Goal: Information Seeking & Learning: Check status

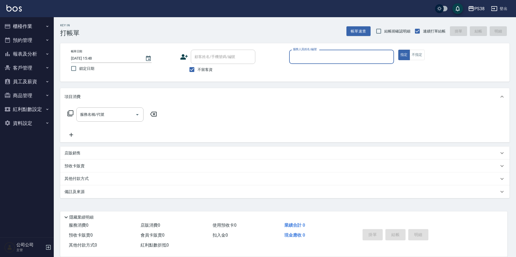
click at [34, 51] on button "報表及分析" at bounding box center [26, 54] width 49 height 14
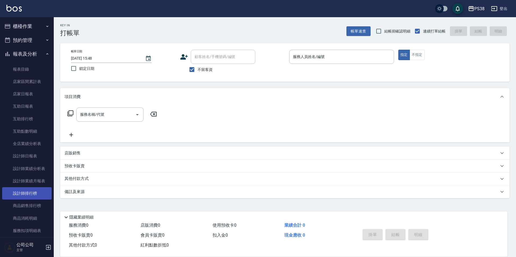
click at [28, 198] on link "設計師排行榜" at bounding box center [26, 193] width 49 height 12
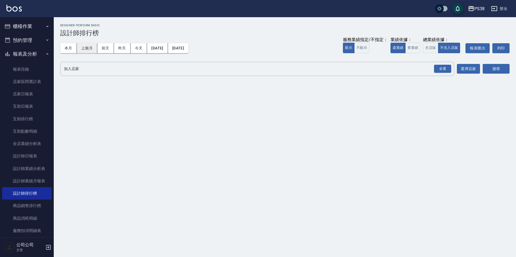
click at [94, 48] on button "上個月" at bounding box center [87, 48] width 20 height 10
click at [410, 50] on button "實業績" at bounding box center [412, 48] width 15 height 10
click at [444, 72] on div "全選" at bounding box center [442, 69] width 17 height 8
click at [499, 64] on div "搜尋" at bounding box center [495, 69] width 27 height 15
click at [493, 68] on button "搜尋" at bounding box center [495, 69] width 27 height 10
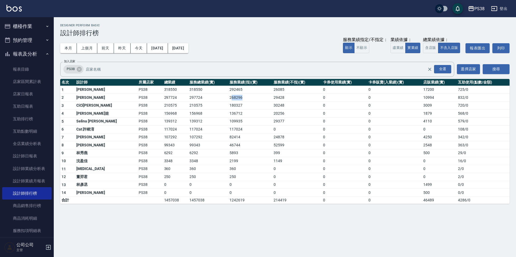
drag, startPoint x: 214, startPoint y: 97, endPoint x: 228, endPoint y: 99, distance: 14.4
click at [228, 99] on td "268296" at bounding box center [250, 98] width 44 height 8
click at [230, 99] on td "268296" at bounding box center [250, 98] width 44 height 8
click at [188, 44] on button "[DATE]" at bounding box center [178, 48] width 20 height 10
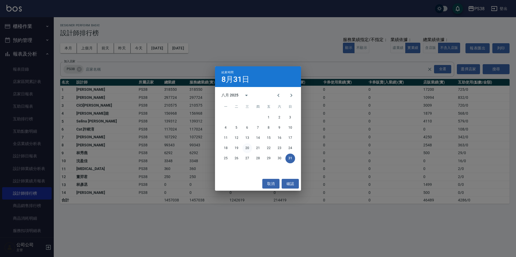
click at [247, 149] on button "20" at bounding box center [247, 148] width 10 height 10
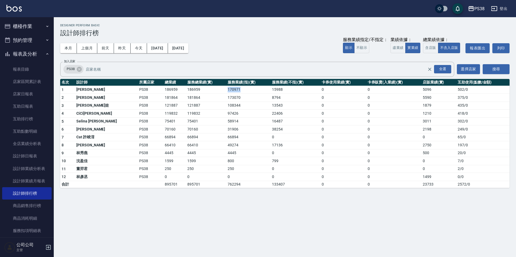
drag, startPoint x: 210, startPoint y: 89, endPoint x: 222, endPoint y: 89, distance: 12.4
click at [226, 89] on td "170971" at bounding box center [248, 90] width 44 height 8
click at [226, 94] on td "173070" at bounding box center [248, 98] width 44 height 8
click at [69, 50] on button "本月" at bounding box center [68, 48] width 17 height 10
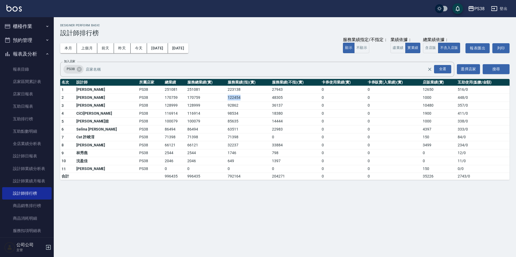
drag, startPoint x: 209, startPoint y: 97, endPoint x: 224, endPoint y: 99, distance: 14.8
click at [226, 99] on td "122454" at bounding box center [248, 98] width 44 height 8
click at [289, 50] on div "本月 上個月 [DATE] [DATE] [DATE] [DATE] [DATE] 服務業績指定/不指定： 顯示 不顯示 業績依據： 虛業績 實業績 總業績依…" at bounding box center [284, 48] width 449 height 23
drag, startPoint x: 206, startPoint y: 98, endPoint x: 225, endPoint y: 98, distance: 19.3
click at [225, 98] on tr "2 Aisha [PERSON_NAME]PS38 170759 170759 122454 48305 0 0 1000 448 / 0" at bounding box center [284, 98] width 449 height 8
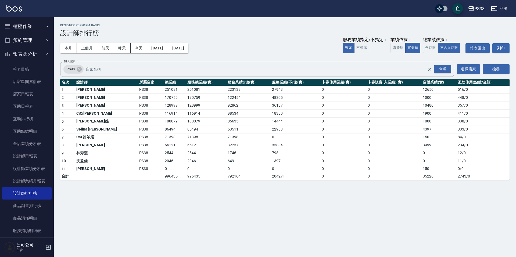
click at [232, 104] on td "92862" at bounding box center [248, 106] width 44 height 8
click at [237, 38] on div "本月 上個月 [DATE] [DATE] [DATE] [DATE] [DATE] 服務業績指定/不指定： 顯示 不顯示 業績依據： 虛業績 實業績 總業績依…" at bounding box center [284, 48] width 449 height 23
click at [84, 51] on button "上個月" at bounding box center [87, 48] width 20 height 10
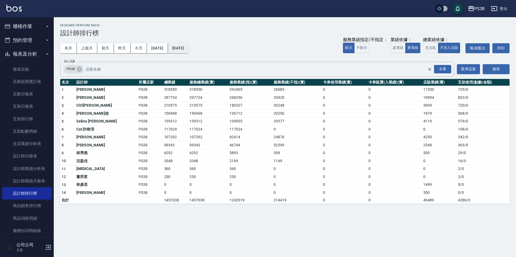
click at [188, 47] on button "[DATE]" at bounding box center [178, 48] width 20 height 10
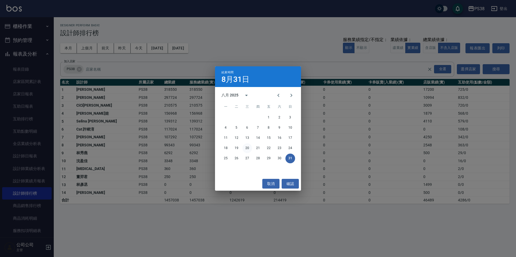
click at [246, 148] on button "20" at bounding box center [247, 148] width 10 height 10
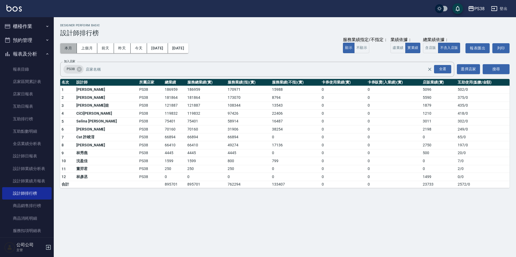
click at [65, 51] on button "本月" at bounding box center [68, 48] width 17 height 10
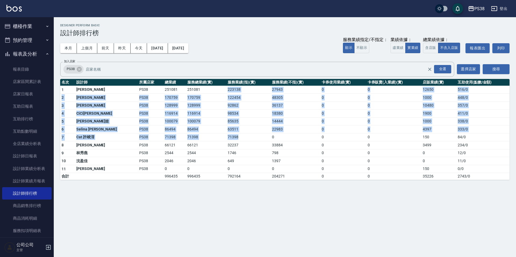
drag, startPoint x: 210, startPoint y: 92, endPoint x: 240, endPoint y: 136, distance: 53.2
click at [240, 136] on tbody "1 [PERSON_NAME] PS38 251081 251081 223138 27943 0 0 12650 516 / 0 2 Aisha [PERS…" at bounding box center [284, 133] width 449 height 94
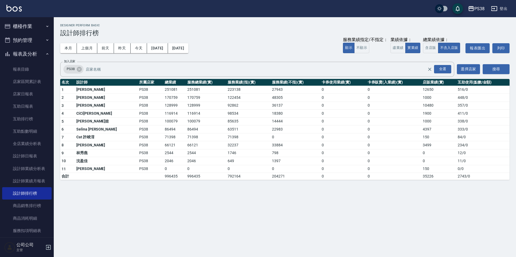
drag, startPoint x: 263, startPoint y: 167, endPoint x: 263, endPoint y: 171, distance: 4.0
click at [270, 167] on td "0" at bounding box center [295, 169] width 50 height 8
click at [284, 179] on td "204271" at bounding box center [295, 176] width 50 height 7
click at [84, 52] on button "上個月" at bounding box center [87, 48] width 20 height 10
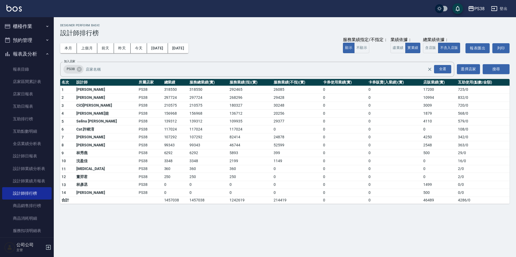
click at [212, 48] on div "本月 上個月 [DATE] [DATE] [DATE] [DATE] [DATE] 服務業績指定/不指定： 顯示 不顯示 業績依據： 虛業績 實業績 總業績依…" at bounding box center [284, 48] width 449 height 23
click at [188, 52] on button "[DATE]" at bounding box center [178, 48] width 20 height 10
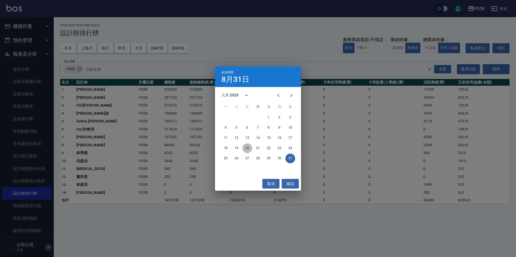
click at [243, 150] on button "20" at bounding box center [247, 148] width 10 height 10
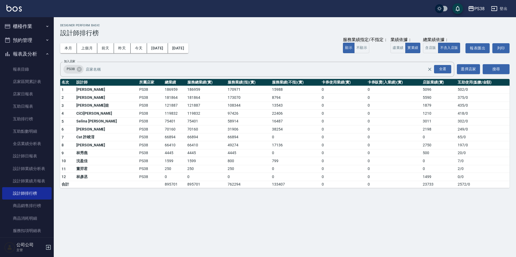
click at [68, 53] on div "本月 上個月 [DATE] [DATE] [DATE] [DATE] [DATE] 服務業績指定/不指定： 顯示 不顯示 業績依據： 虛業績 實業績 總業績依…" at bounding box center [284, 48] width 449 height 23
click at [69, 52] on button "本月" at bounding box center [68, 48] width 17 height 10
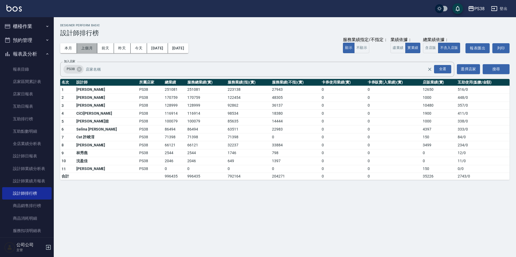
click at [86, 52] on button "上個月" at bounding box center [87, 48] width 20 height 10
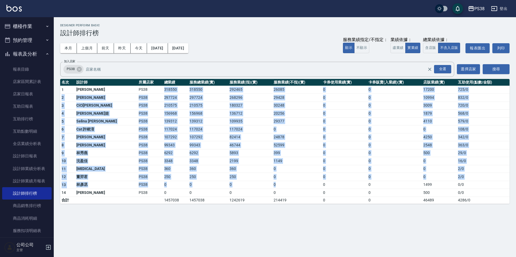
drag, startPoint x: 156, startPoint y: 101, endPoint x: 271, endPoint y: 188, distance: 144.7
click at [271, 188] on tbody "1 [PERSON_NAME] PS38 318550 318550 292465 26085 0 0 17200 725 / 0 2 Aisha [PERS…" at bounding box center [284, 145] width 449 height 118
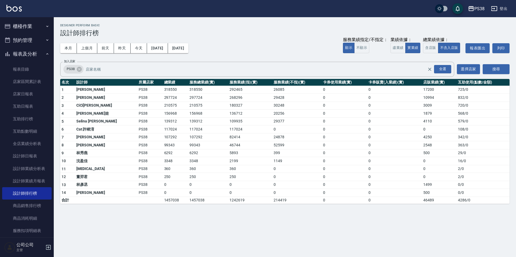
click at [312, 242] on div "PS38 [DATE] - [DATE] 設計師排行榜 列印時間： [DATE][PHONE_NUMBER]:52 Designer Perform Basi…" at bounding box center [258, 128] width 516 height 257
